Goal: Task Accomplishment & Management: Complete application form

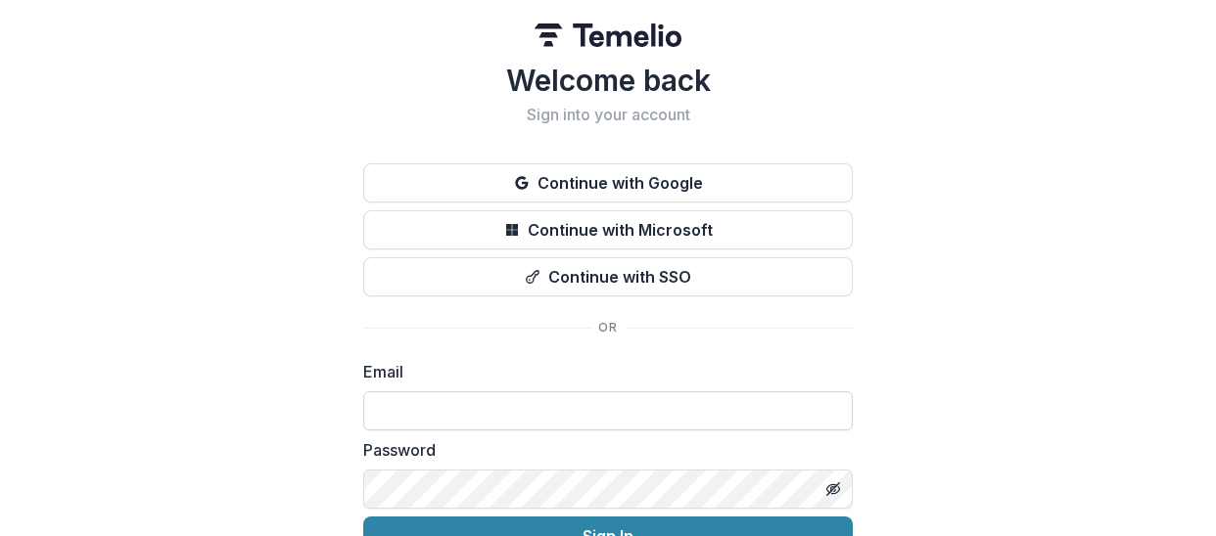
click at [563, 414] on input at bounding box center [608, 411] width 490 height 39
type input "**********"
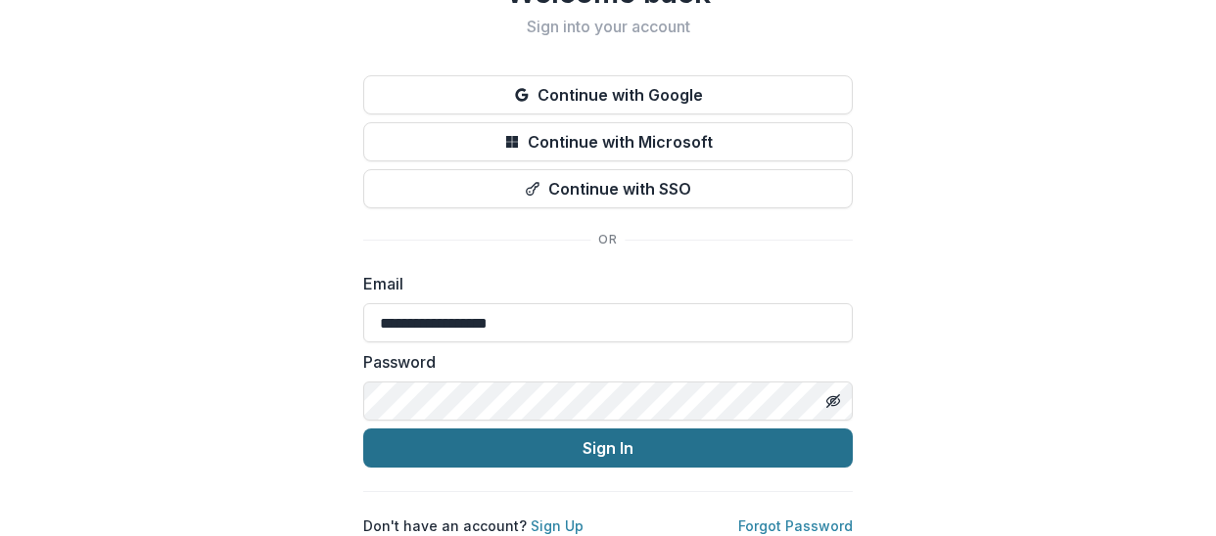
click at [596, 430] on button "Sign In" at bounding box center [608, 448] width 490 height 39
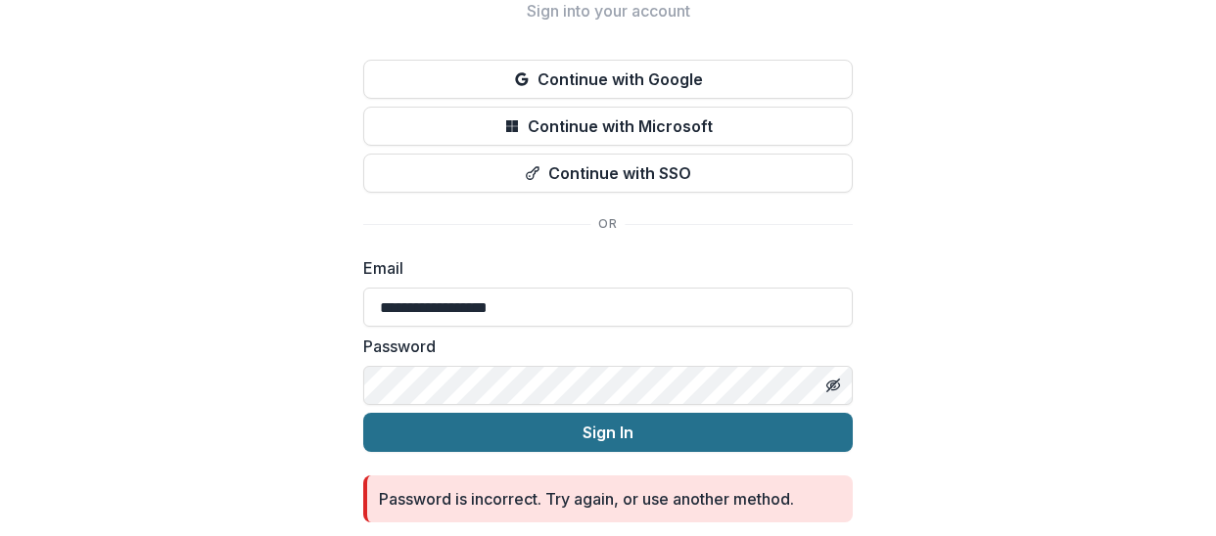
click at [495, 430] on button "Sign In" at bounding box center [608, 432] width 490 height 39
click at [519, 437] on button "Sign In" at bounding box center [608, 432] width 490 height 39
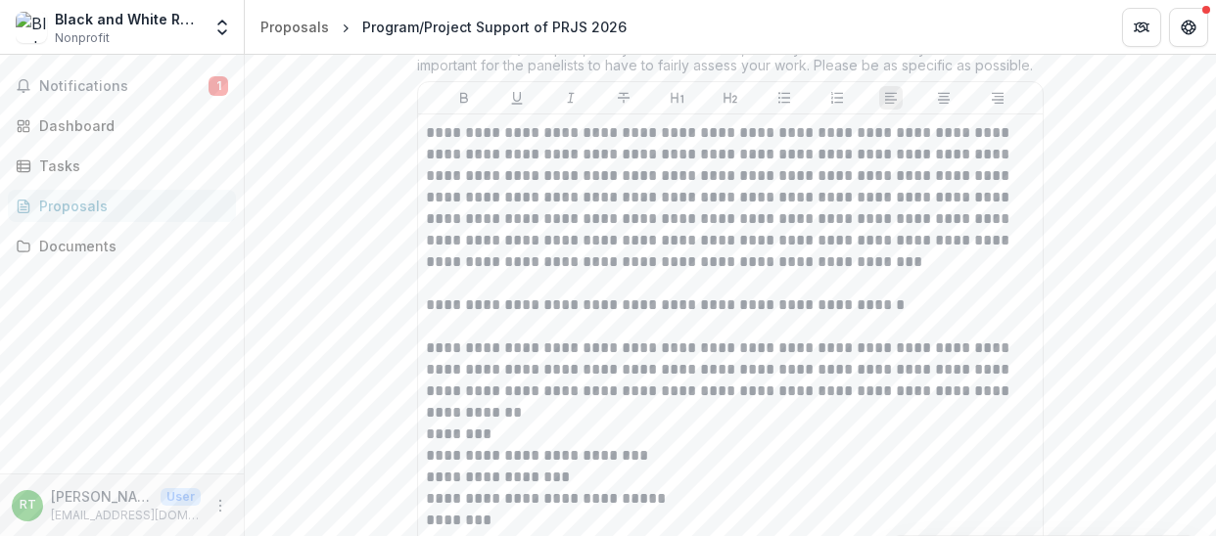
scroll to position [624, 0]
click at [426, 271] on p "**********" at bounding box center [730, 195] width 609 height 151
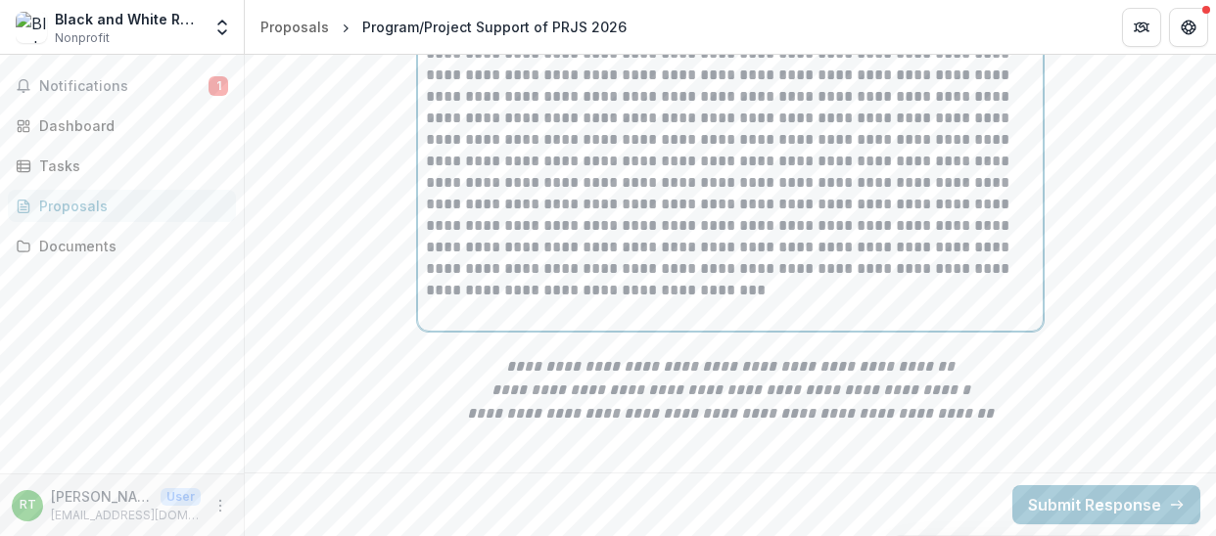
scroll to position [2204, 0]
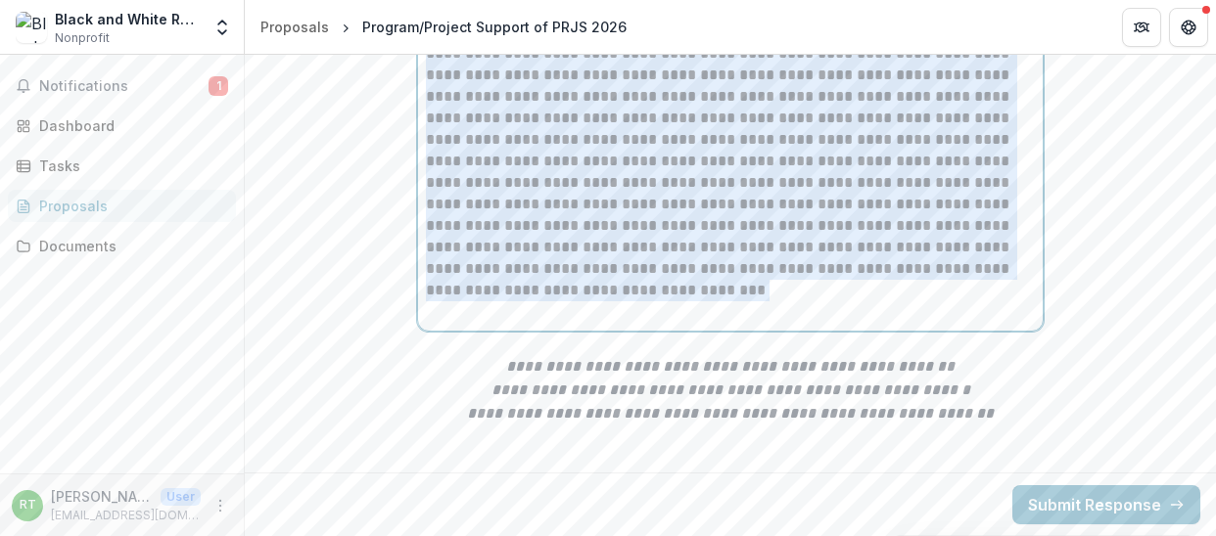
click at [490, 302] on p "**********" at bounding box center [730, 172] width 609 height 258
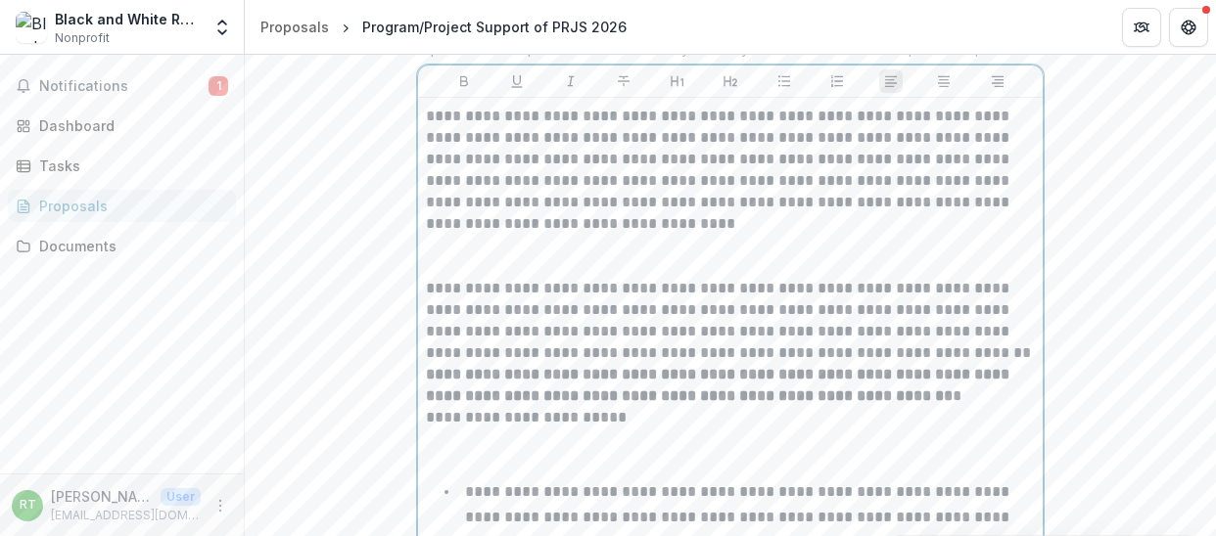
scroll to position [645, 0]
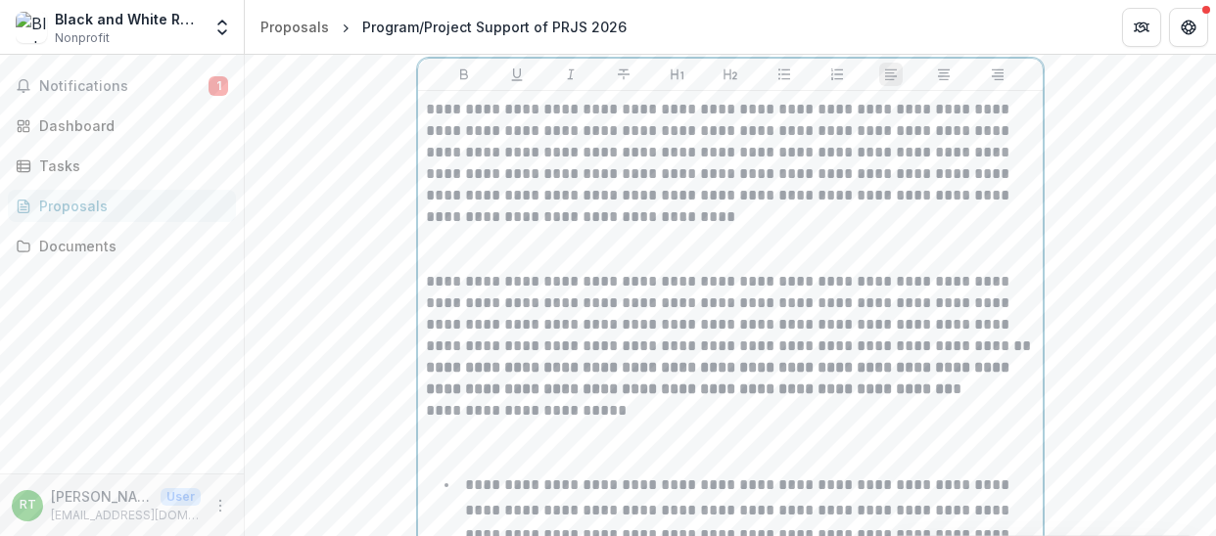
click at [426, 228] on p "**********" at bounding box center [730, 163] width 609 height 129
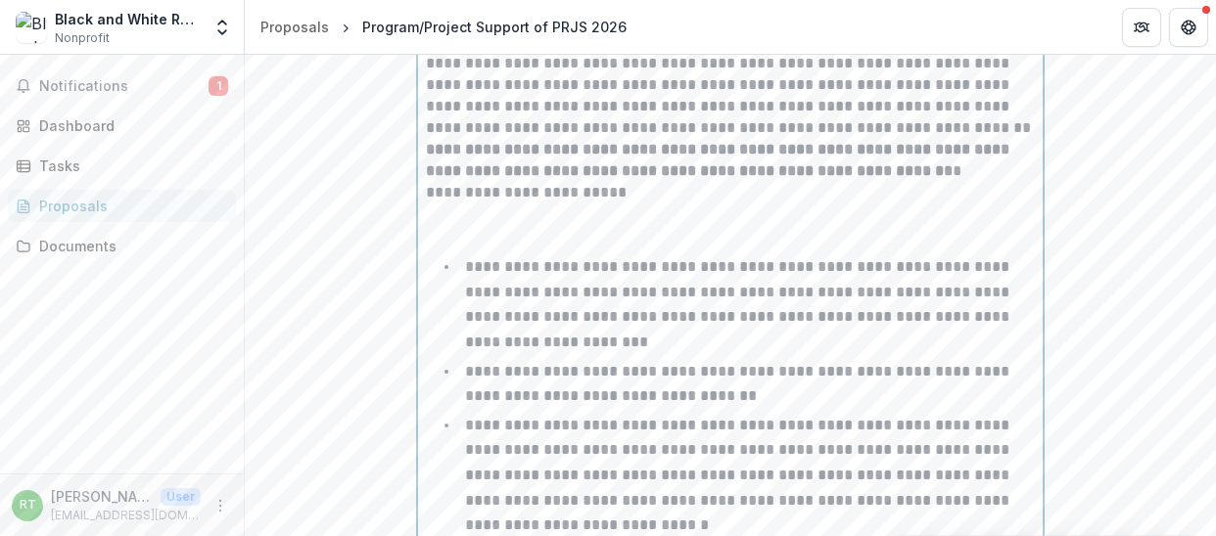
scroll to position [864, 0]
click at [426, 52] on p at bounding box center [730, 30] width 609 height 43
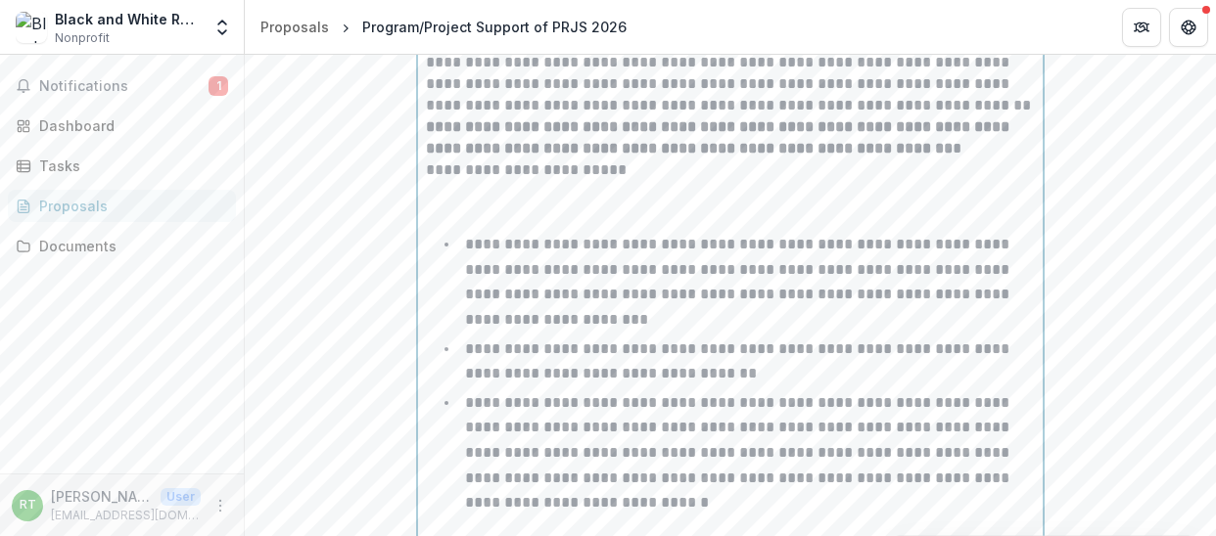
click at [426, 224] on p at bounding box center [730, 202] width 609 height 43
click at [426, 181] on p "**********" at bounding box center [730, 171] width 609 height 22
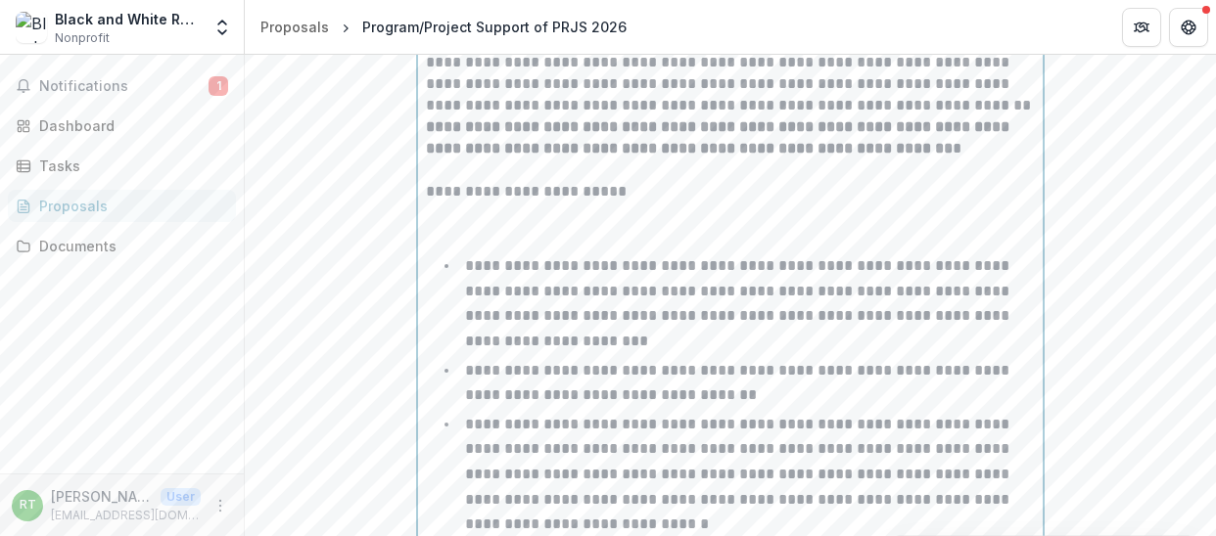
click at [426, 246] on p at bounding box center [730, 224] width 609 height 43
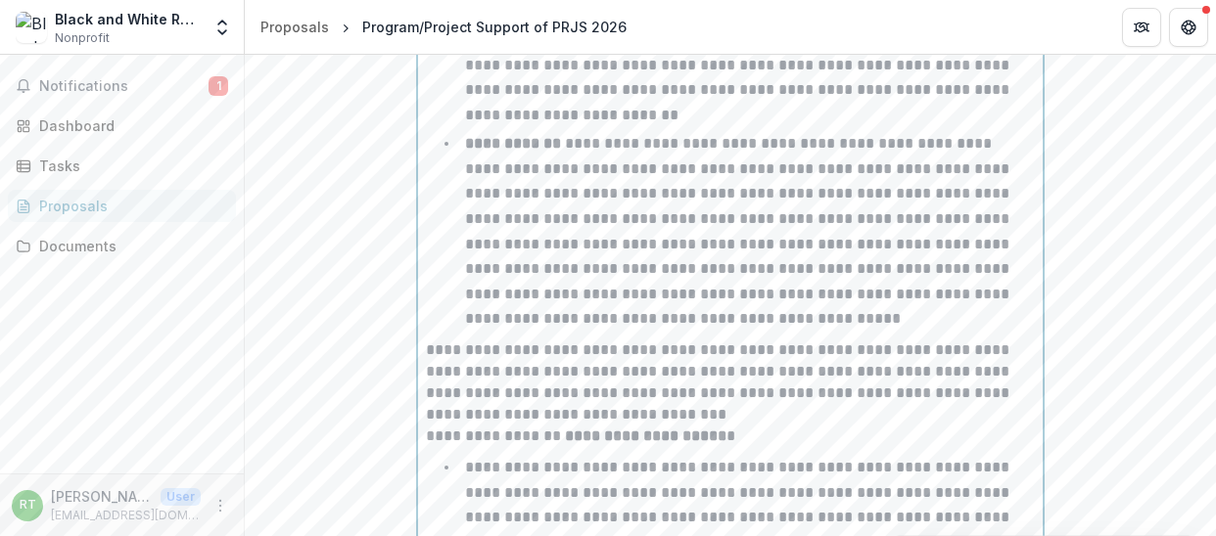
scroll to position [1461, 0]
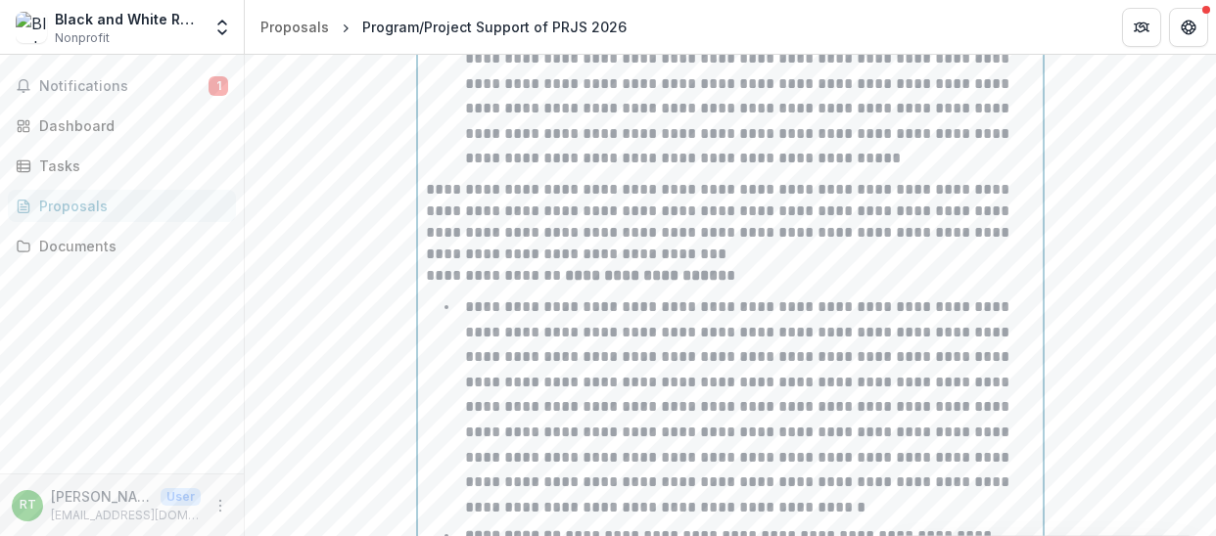
scroll to position [1598, 0]
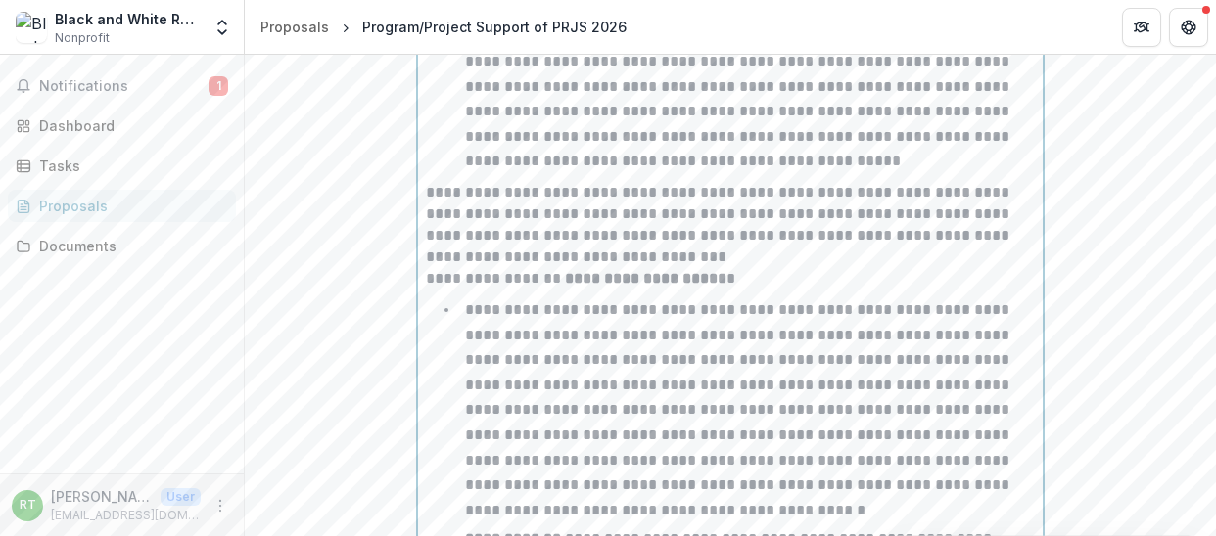
drag, startPoint x: 892, startPoint y: 103, endPoint x: 955, endPoint y: 99, distance: 62.8
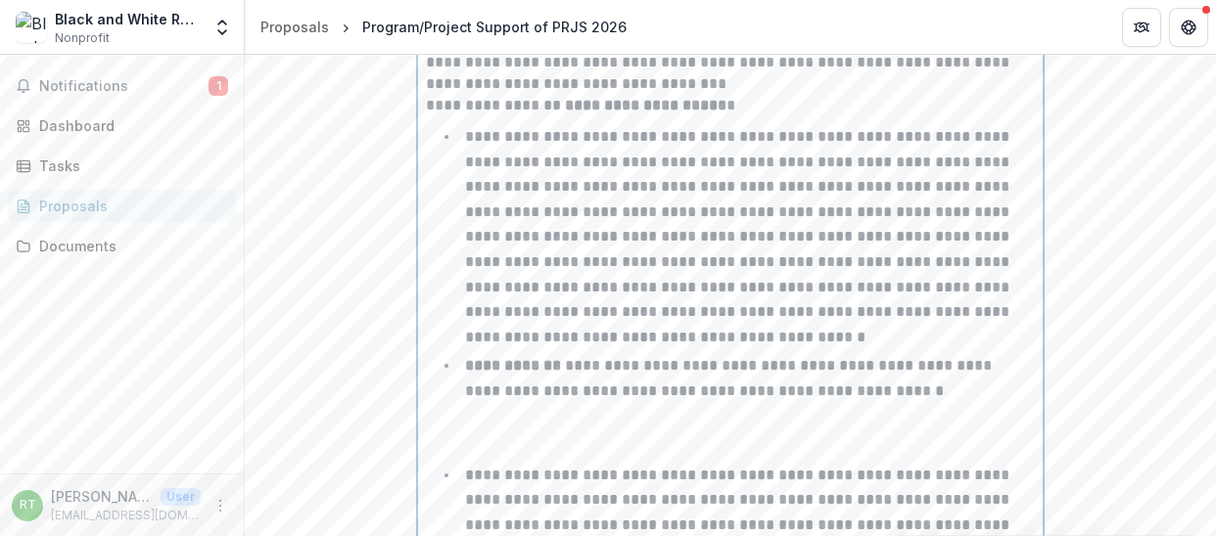
scroll to position [1770, 0]
click at [833, 96] on p "**********" at bounding box center [730, 53] width 609 height 86
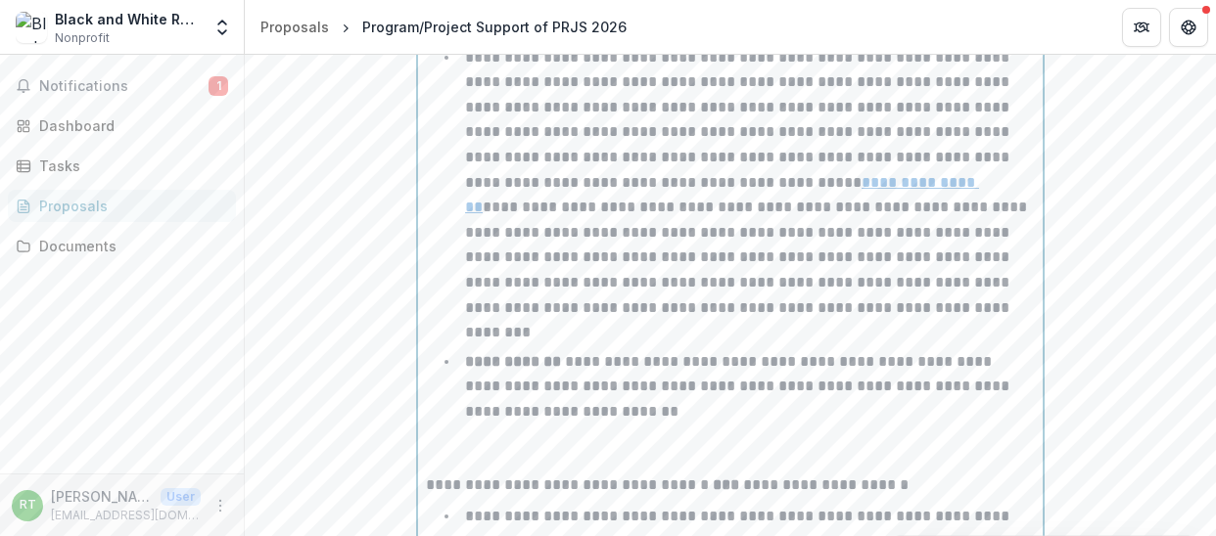
scroll to position [2206, 0]
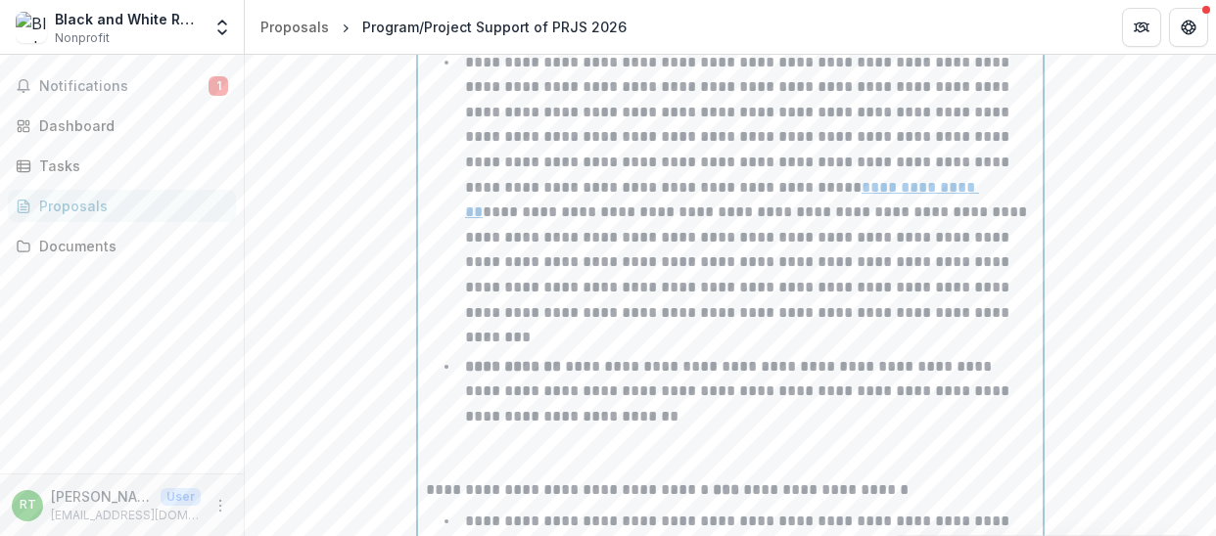
click at [726, 42] on p at bounding box center [730, 20] width 609 height 43
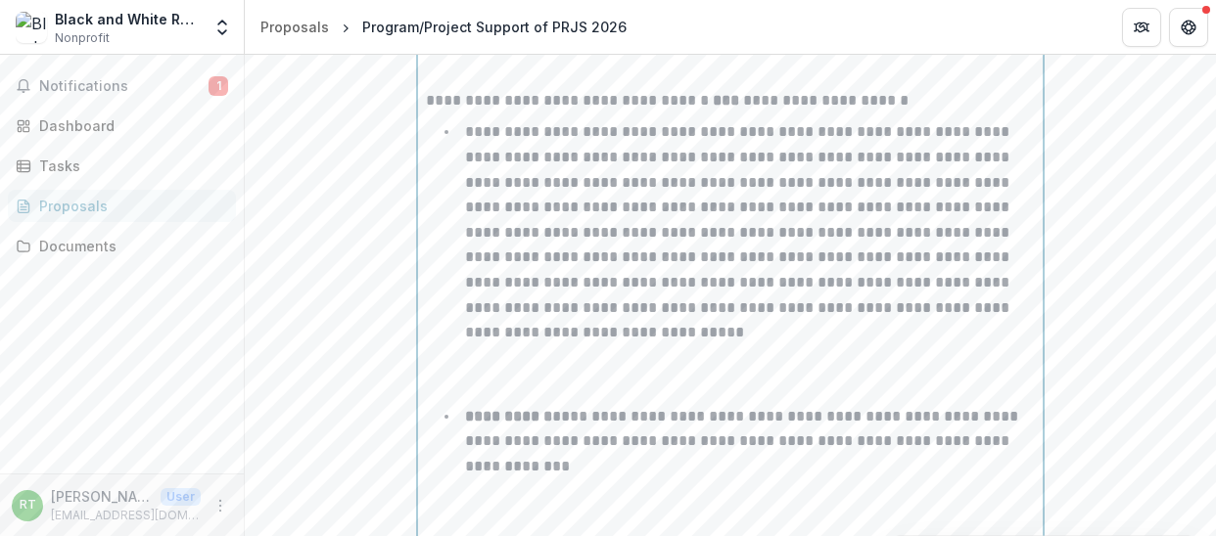
scroll to position [2572, 0]
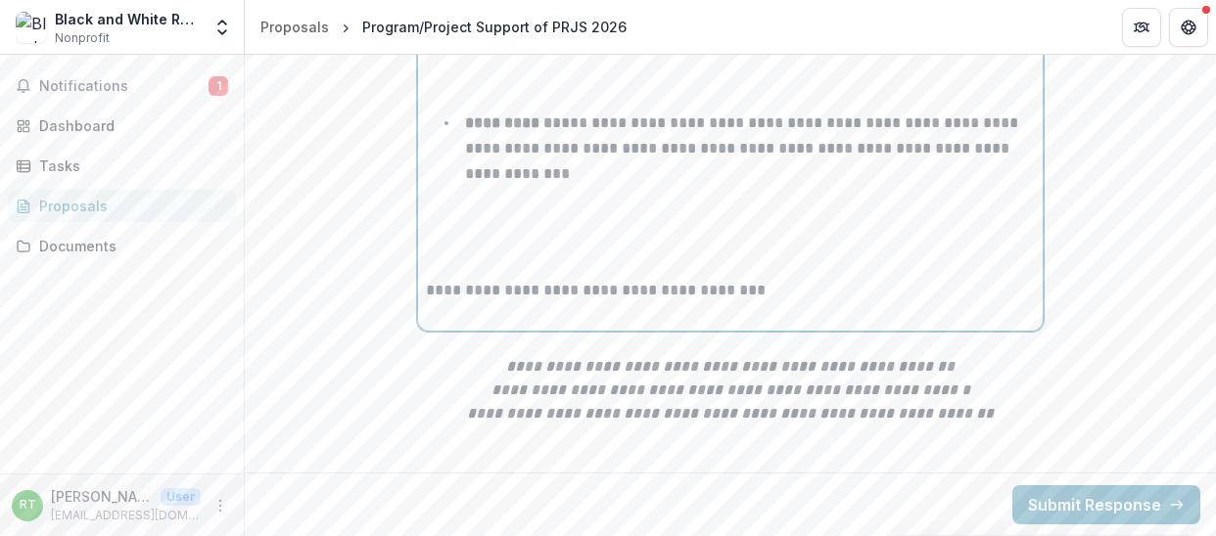
scroll to position [2869, 0]
click at [531, 103] on p at bounding box center [730, 81] width 609 height 43
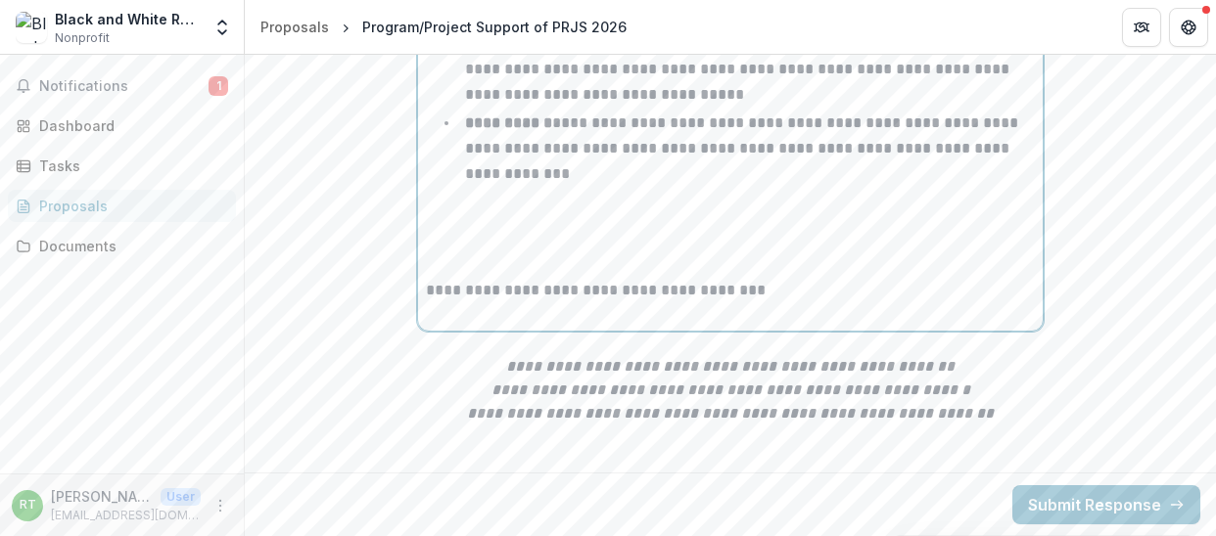
scroll to position [2877, 0]
click at [509, 280] on p at bounding box center [730, 237] width 609 height 86
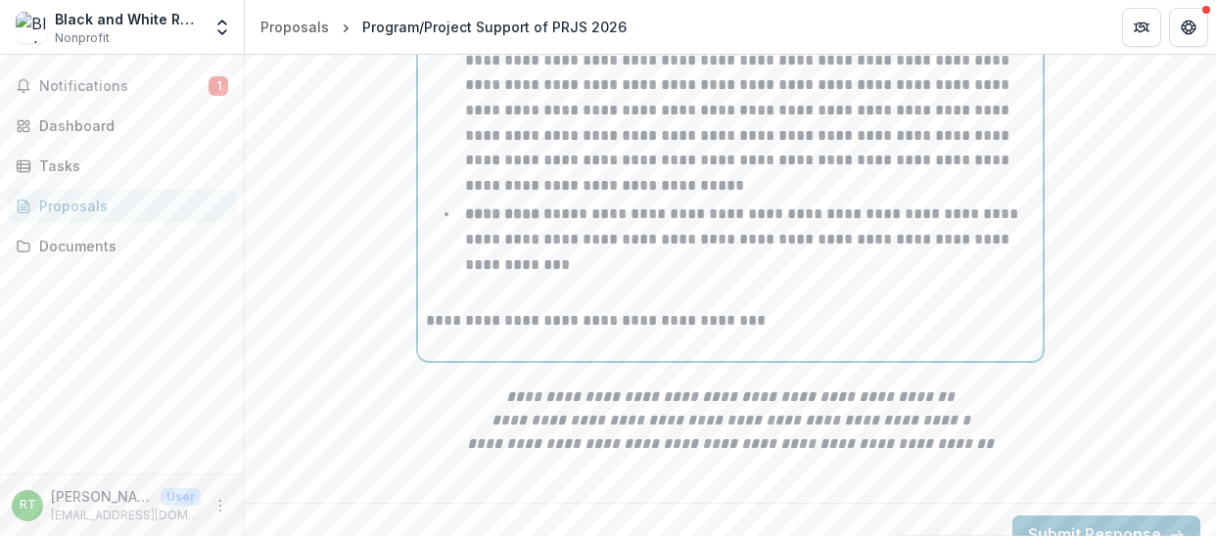
scroll to position [2880, 0]
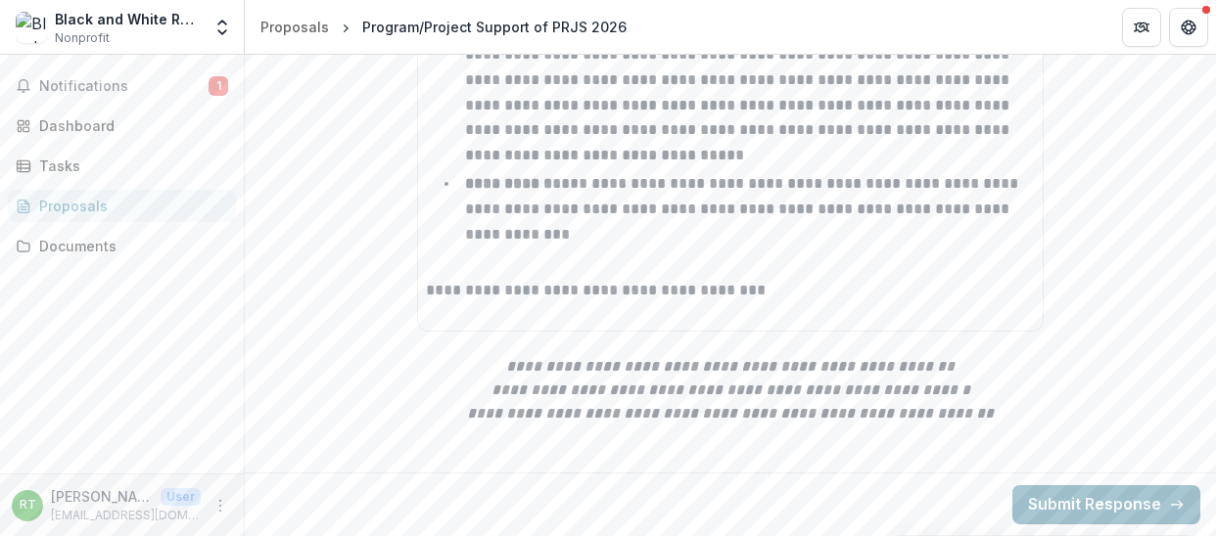
click at [1082, 507] on button "Submit Response" at bounding box center [1106, 505] width 188 height 39
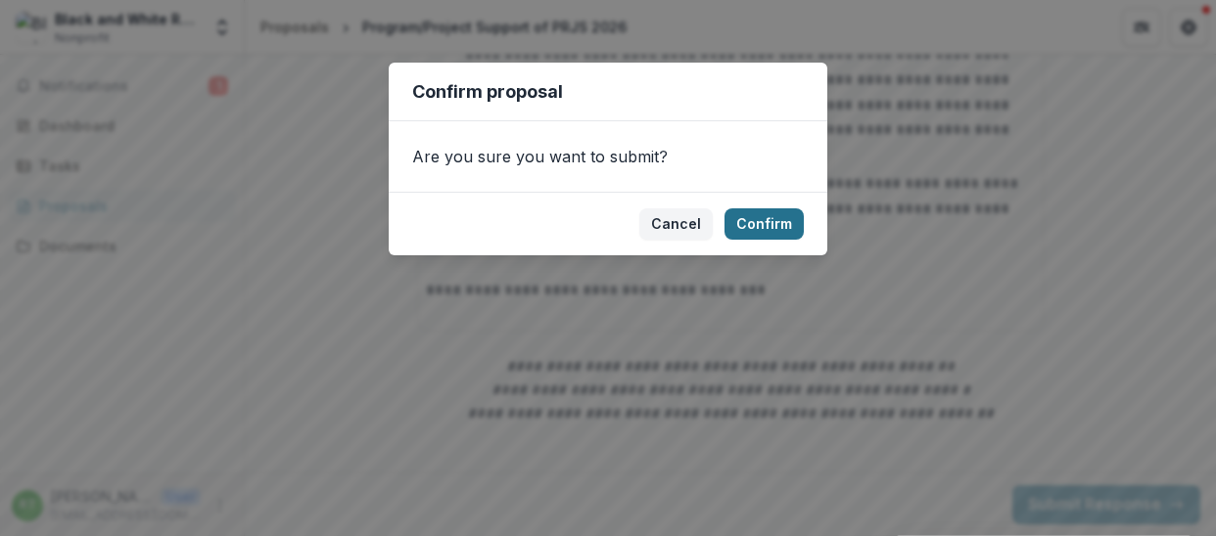
click at [748, 217] on button "Confirm" at bounding box center [763, 224] width 79 height 31
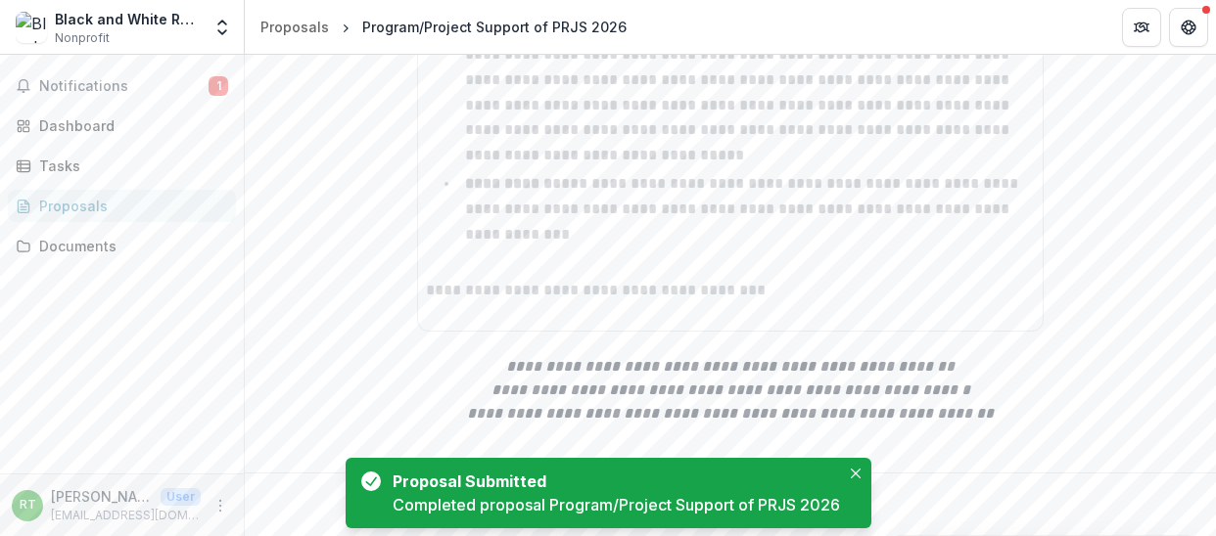
scroll to position [307, 0]
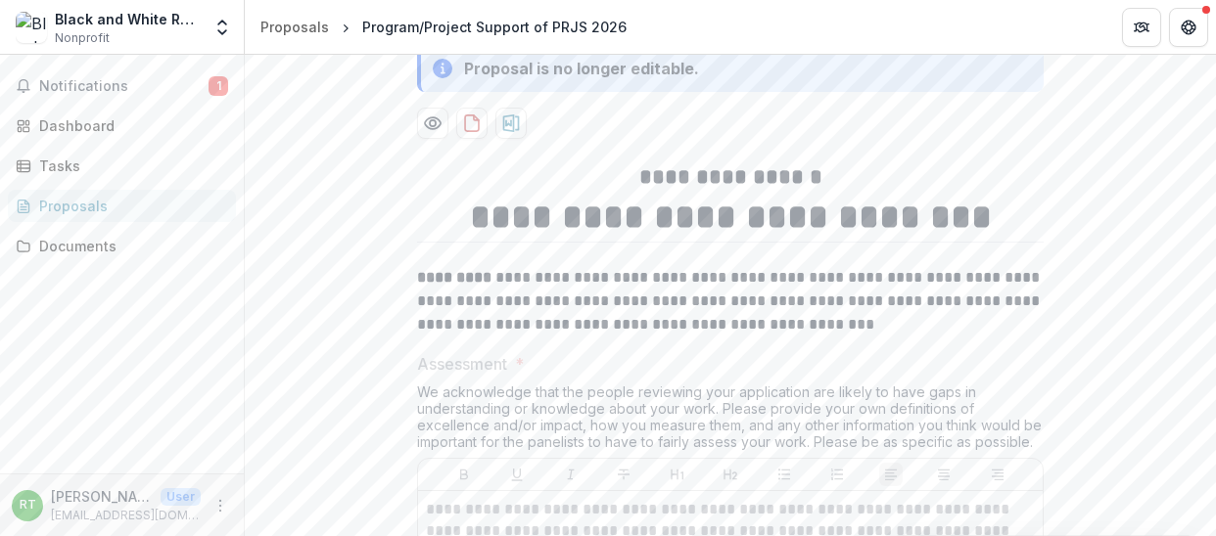
click at [369, 20] on p "Program/Project Support of PRJS 2026" at bounding box center [392, 9] width 264 height 21
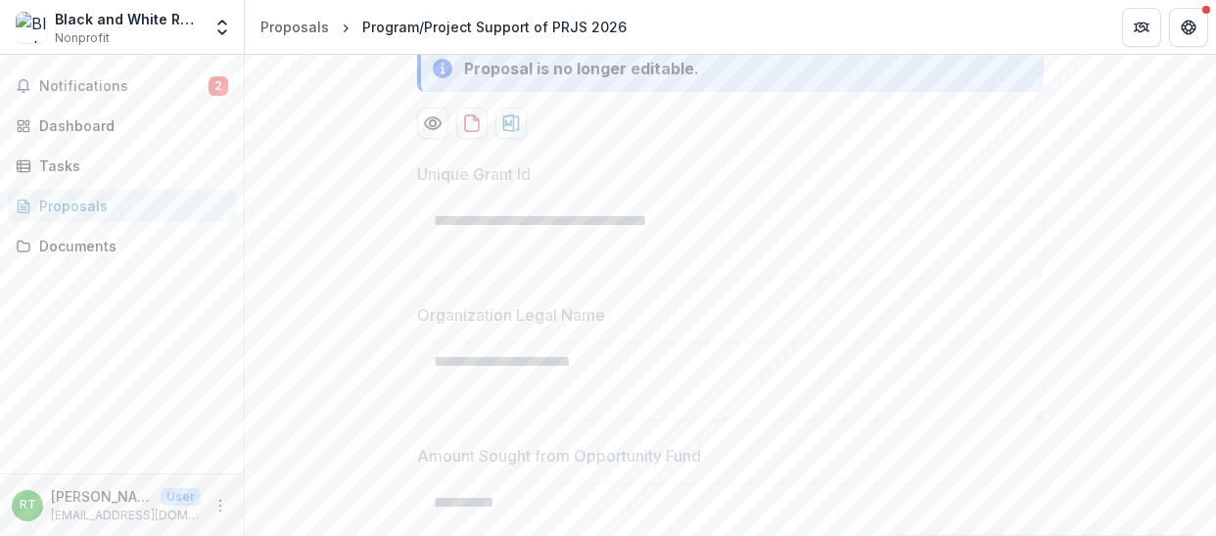
click at [68, 244] on div "Documents" at bounding box center [129, 246] width 181 height 21
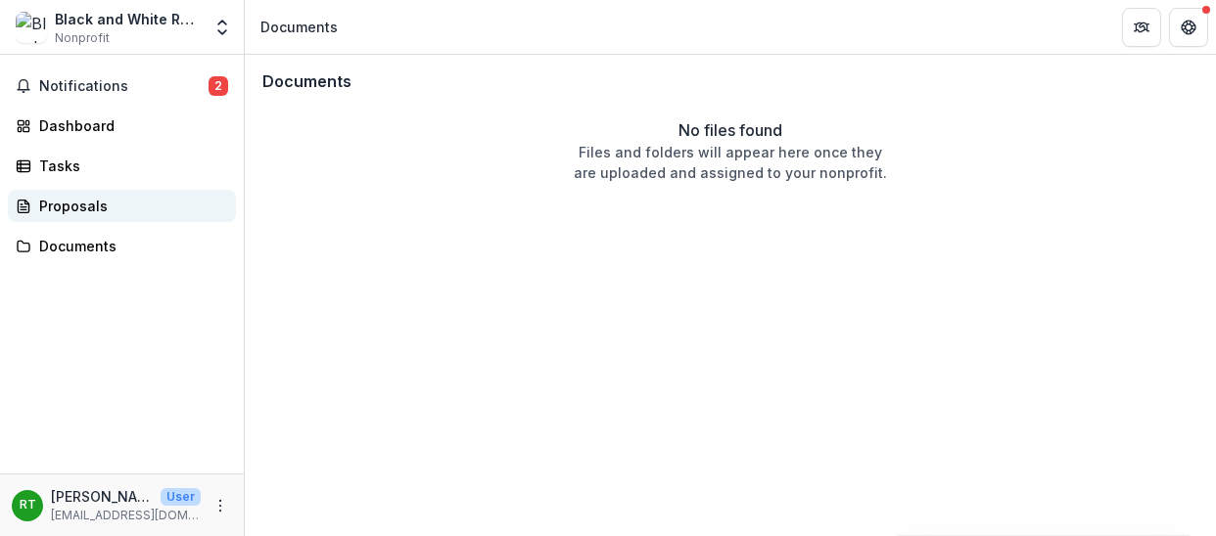
click at [52, 210] on div "Proposals" at bounding box center [129, 206] width 181 height 21
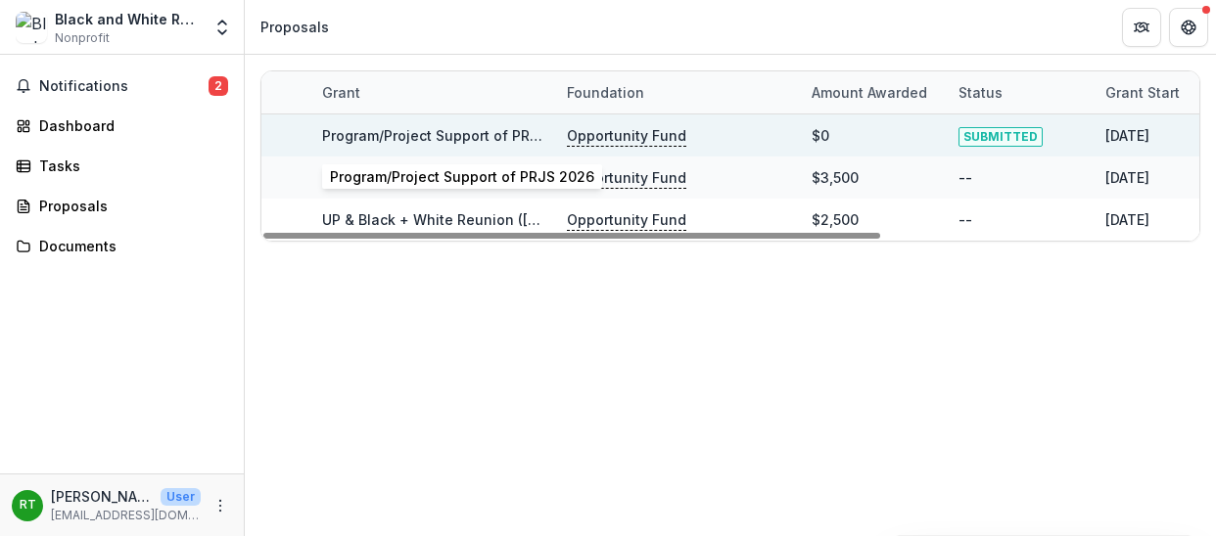
click at [356, 140] on link "Program/Project Support of PRJS 2026" at bounding box center [454, 135] width 264 height 17
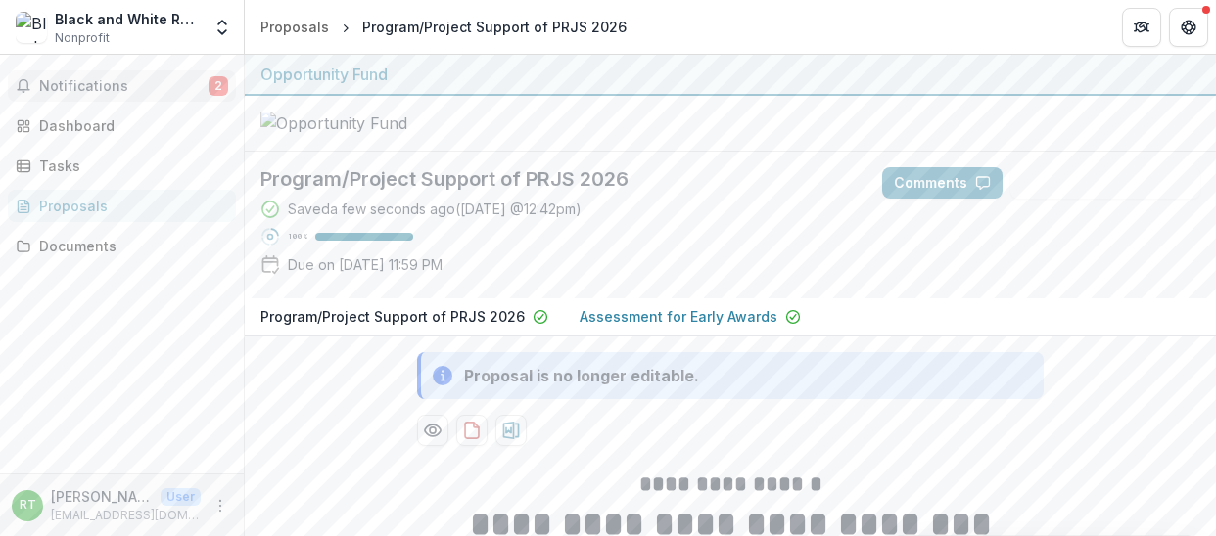
click at [104, 88] on span "Notifications" at bounding box center [123, 86] width 169 height 17
click at [714, 152] on div at bounding box center [730, 124] width 971 height 56
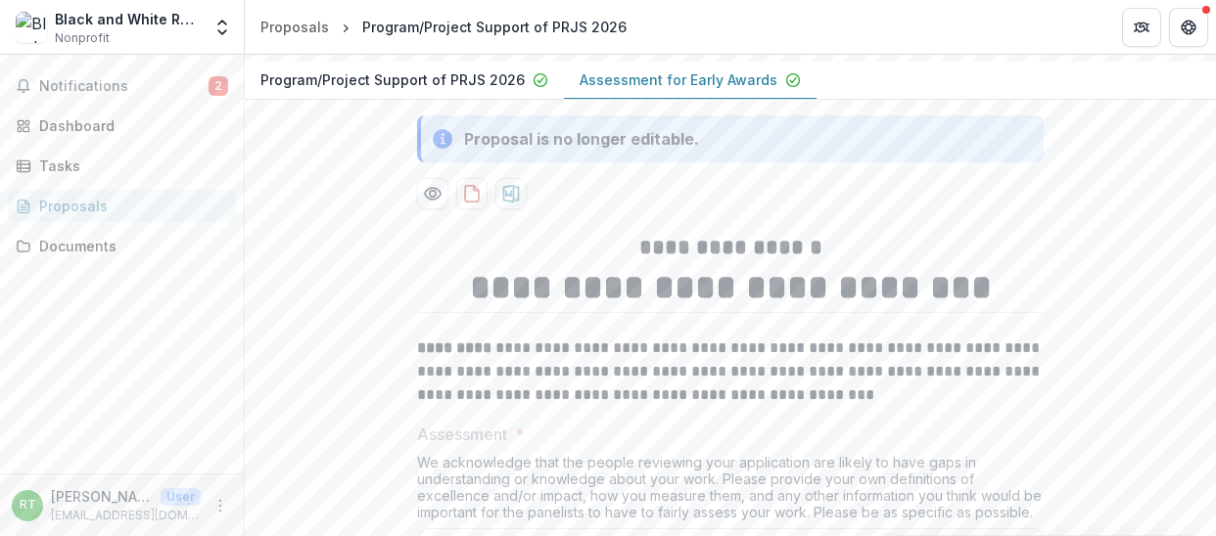
scroll to position [236, 0]
click at [70, 246] on div "Documents" at bounding box center [129, 246] width 181 height 21
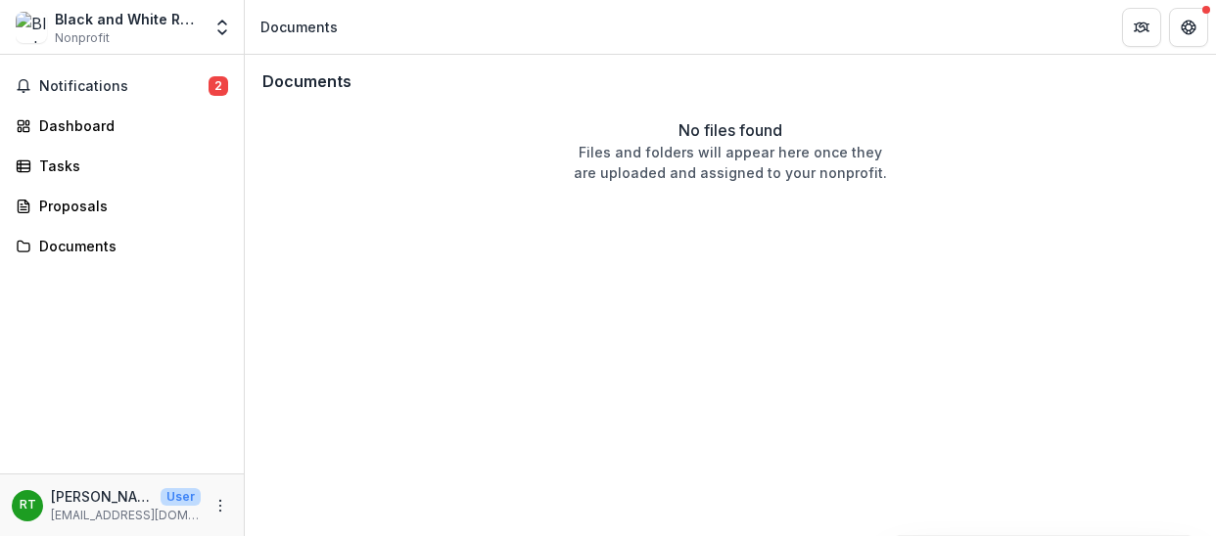
click at [372, 24] on header "Documents" at bounding box center [730, 27] width 971 height 54
click at [359, 82] on div "Documents" at bounding box center [730, 82] width 967 height 50
click at [306, 81] on h3 "Documents" at bounding box center [306, 81] width 89 height 19
click at [180, 25] on div "Black and White Reunion" at bounding box center [128, 19] width 146 height 21
click at [221, 34] on icon "Open entity switcher" at bounding box center [222, 28] width 20 height 20
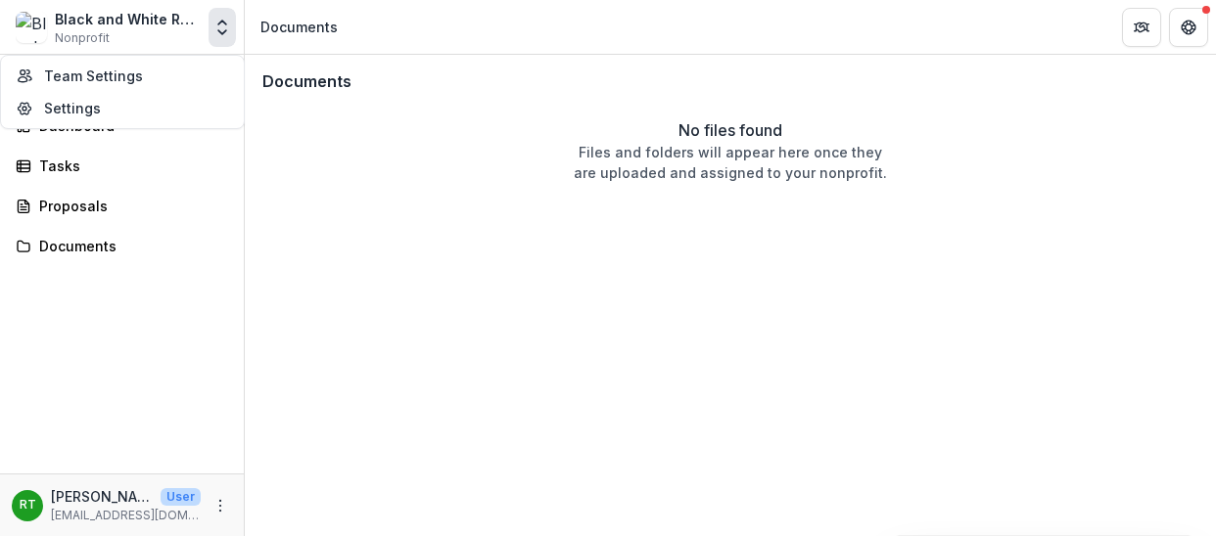
click at [220, 18] on icon "Open entity switcher" at bounding box center [222, 28] width 20 height 20
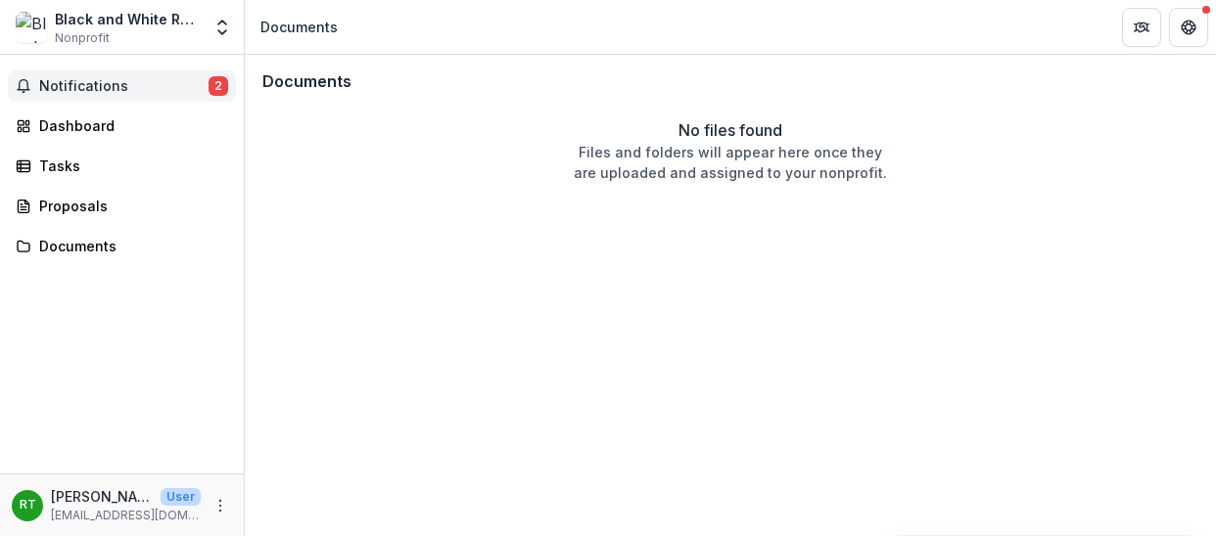
click at [219, 85] on span "2" at bounding box center [219, 86] width 20 height 20
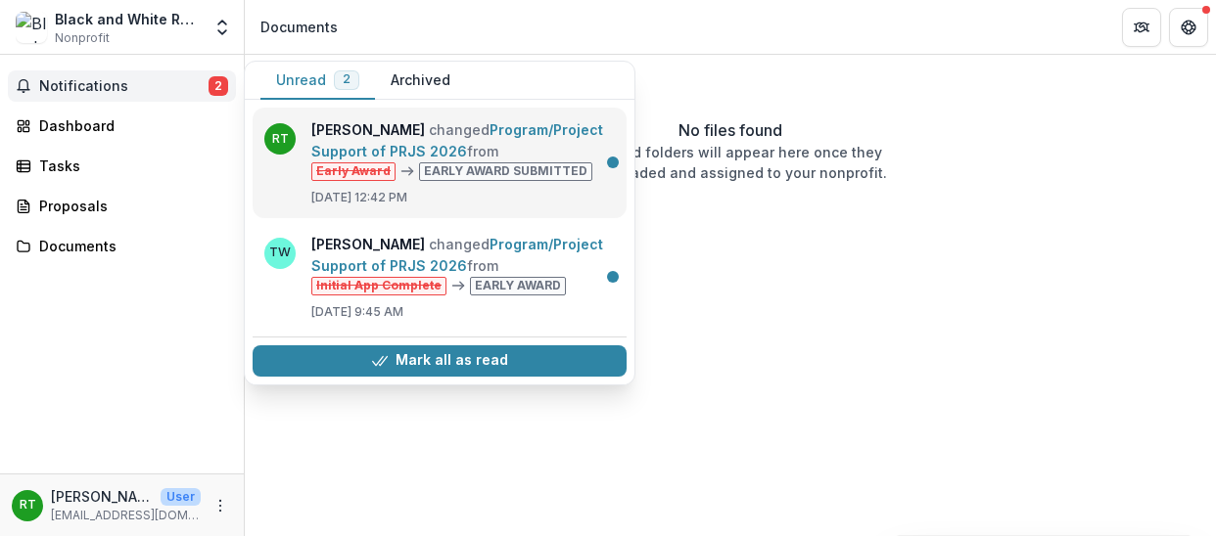
click at [314, 150] on link "Program/Project Support of PRJS 2026" at bounding box center [457, 140] width 292 height 38
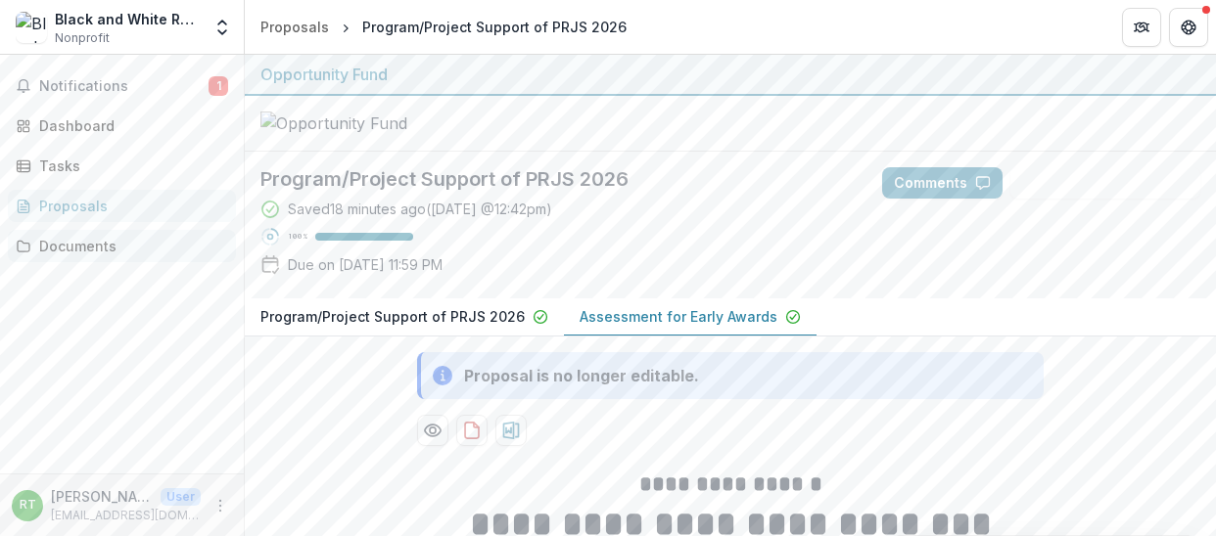
click at [108, 242] on div "Documents" at bounding box center [129, 246] width 181 height 21
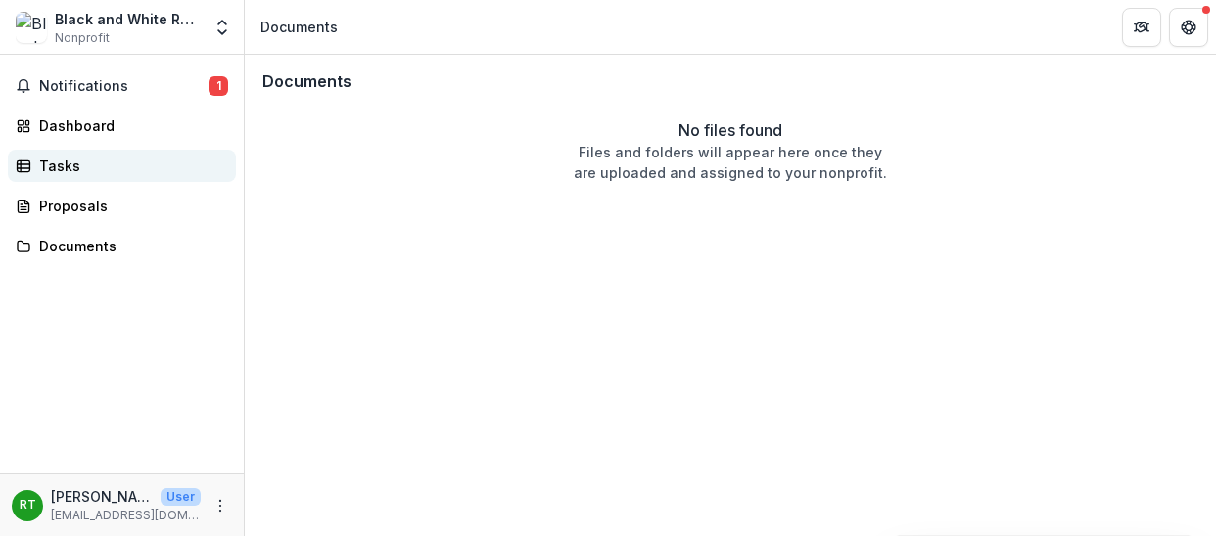
click at [60, 168] on div "Tasks" at bounding box center [129, 166] width 181 height 21
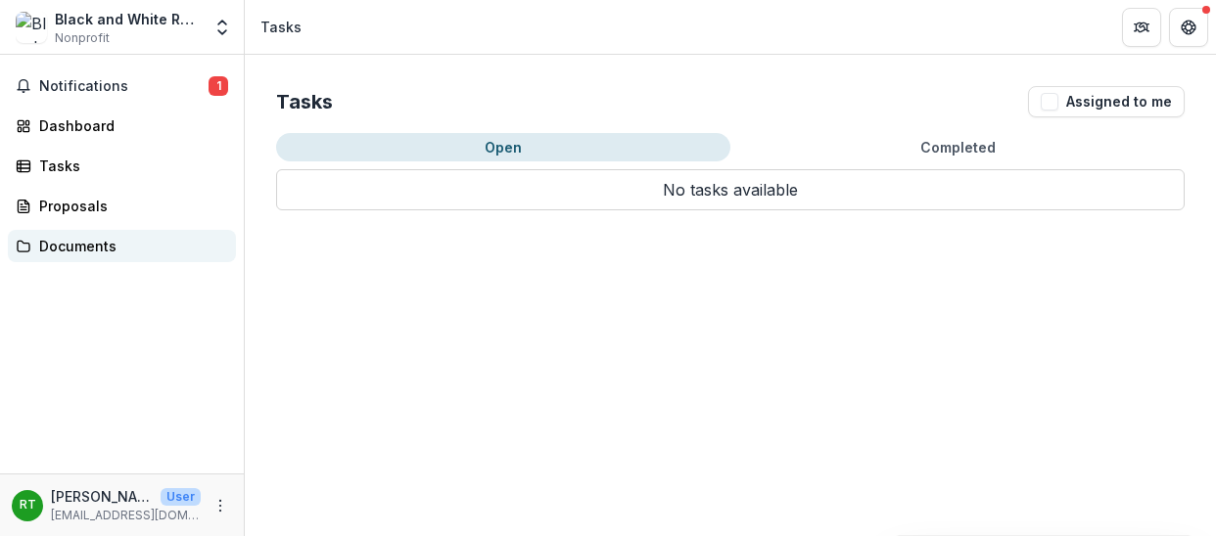
click at [63, 244] on div "Documents" at bounding box center [129, 246] width 181 height 21
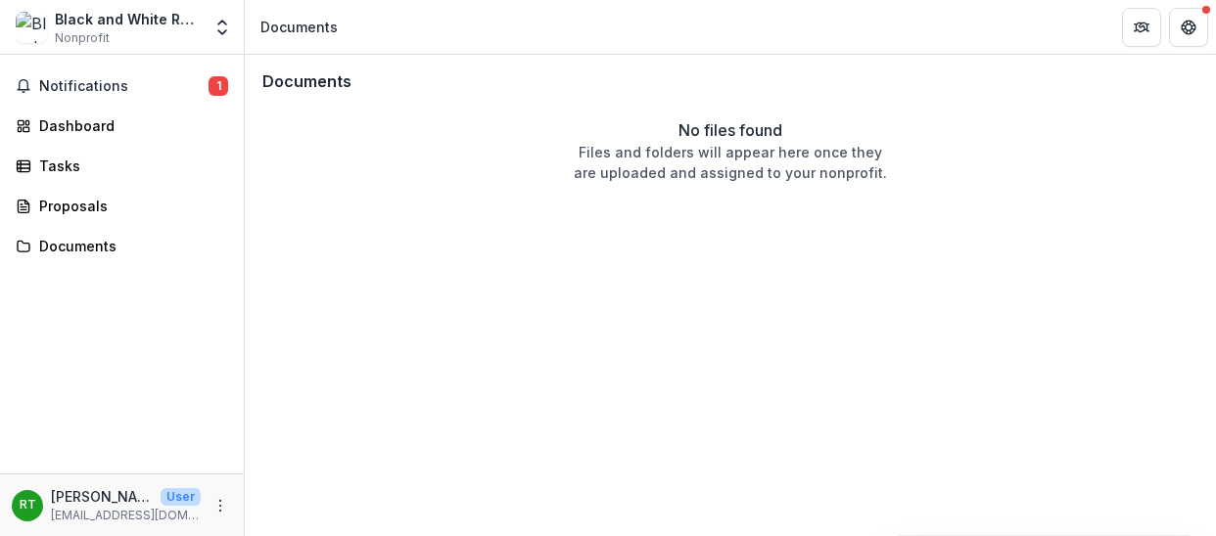
click at [446, 147] on div "No files found Files and folders will appear here once they are uploaded and as…" at bounding box center [730, 150] width 944 height 65
click at [168, 78] on span "Notifications" at bounding box center [123, 86] width 169 height 17
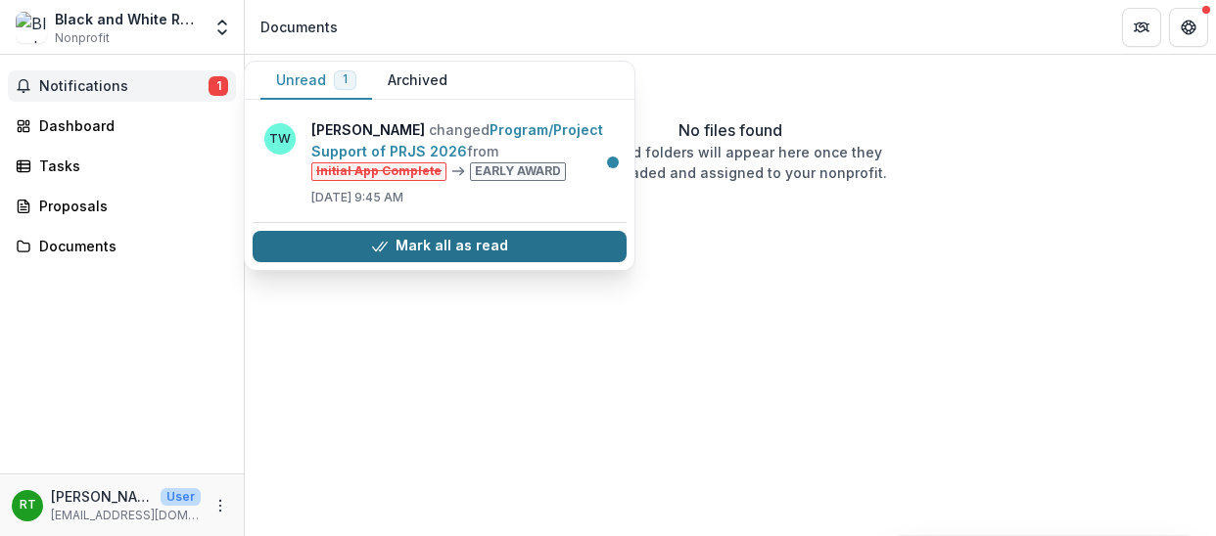
click at [370, 235] on button "Mark all as read" at bounding box center [440, 246] width 374 height 31
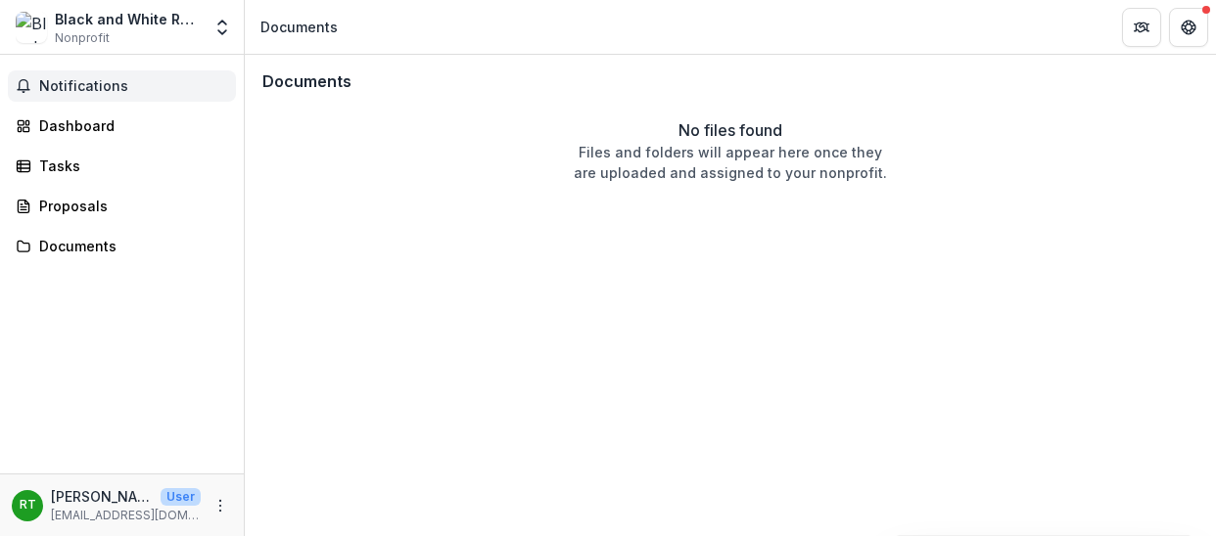
click at [426, 364] on div "Documents No files found Files and folders will appear here once they are uploa…" at bounding box center [730, 296] width 971 height 482
